Goal: Register for event/course

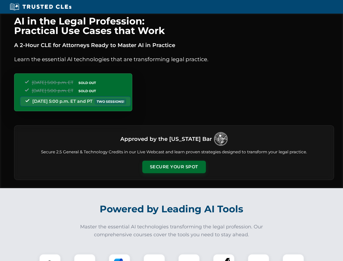
click at [174, 167] on button "Secure Your Spot" at bounding box center [174, 167] width 64 height 13
click at [50, 257] on img at bounding box center [50, 265] width 16 height 16
click at [85, 257] on div at bounding box center [85, 265] width 22 height 22
click at [120, 257] on div at bounding box center [120, 265] width 22 height 22
click at [154, 257] on img at bounding box center [154, 264] width 15 height 15
